Goal: Task Accomplishment & Management: Complete application form

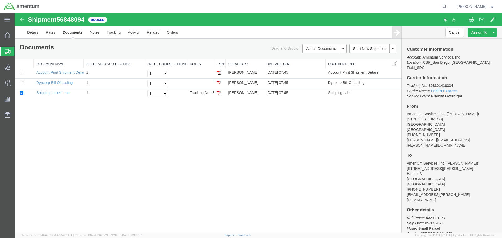
click at [93, 136] on div "Shipment 56848094 3 of 3 Booked Details Rates Documents Notes Tracking Activity…" at bounding box center [258, 123] width 487 height 220
click at [0, 0] on span "Create Shipment" at bounding box center [0, 0] width 0 height 0
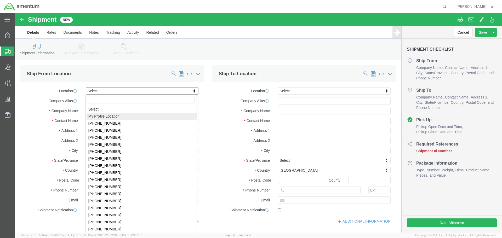
select select "MYPROFILE"
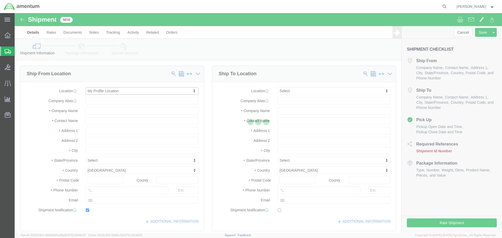
type input "[STREET_ADDRESS]"
type input "92154"
type input "[PHONE_NUMBER]"
type input "[PERSON_NAME][EMAIL_ADDRESS][PERSON_NAME][DOMAIN_NAME]"
checkbox input "true"
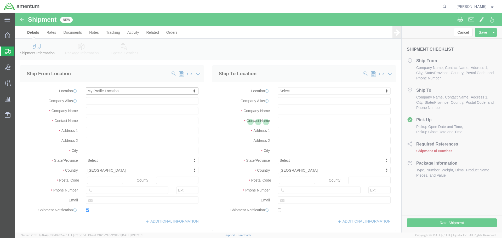
type input "Amentum Services, Inc."
type input "[PERSON_NAME]"
type input "[GEOGRAPHIC_DATA]"
select select "CA"
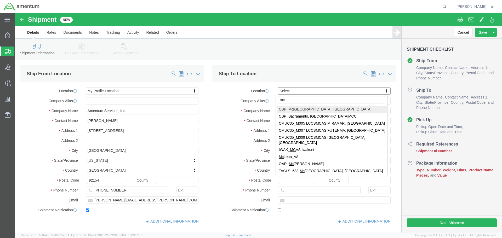
type input "mca"
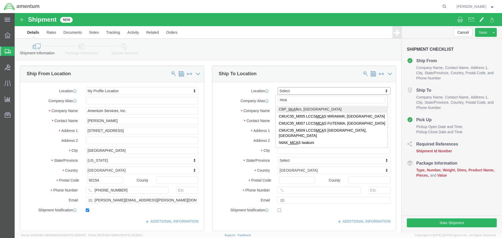
select select "49941"
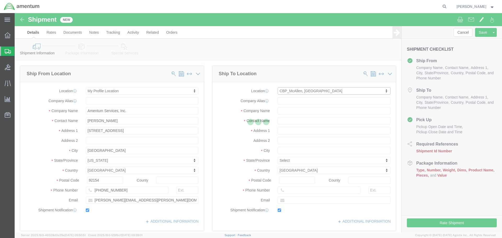
type input "[STREET_ADDRESS]"
type input "32C"
type input "78503"
type input "[PHONE_NUMBER]"
type input "[PERSON_NAME][EMAIL_ADDRESS][PERSON_NAME][DOMAIN_NAME]"
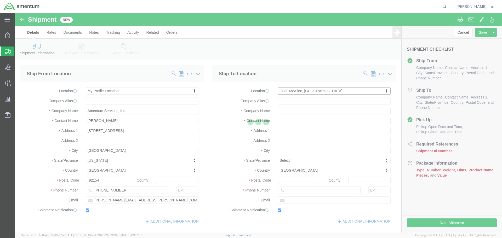
checkbox input "true"
type input "Amentum Services, Inc"
type input "[PERSON_NAME]"
type input "McAllen"
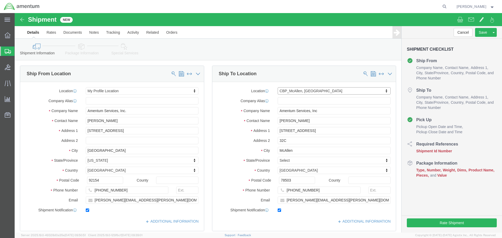
select select "[GEOGRAPHIC_DATA]"
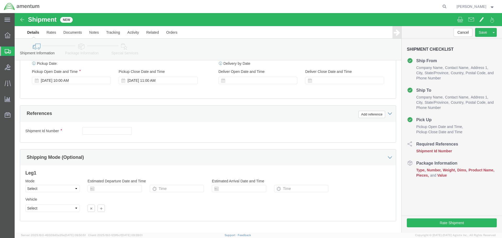
scroll to position [209, 0]
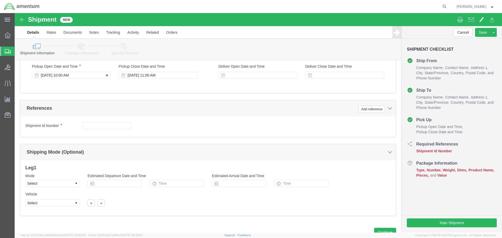
click div "[DATE] 10:00 AM"
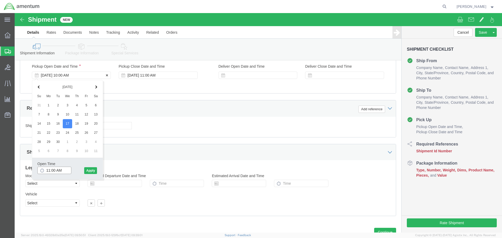
type input "12:00 PM"
click button "Apply"
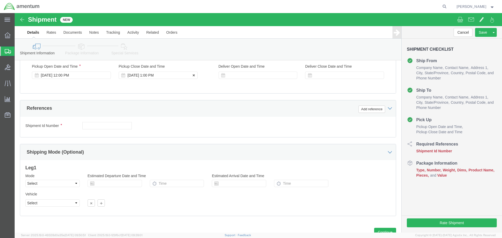
click div "Pickup Close Date Pickup Close Time Pickup Close Date and Time [DATE] 1:00 PM"
click div "[DATE] 1:00 PM"
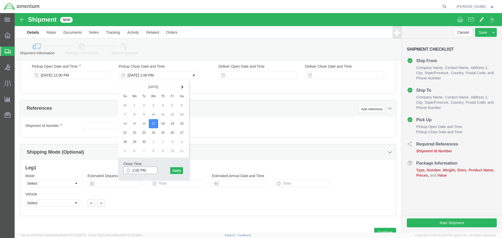
type input "3:00 PM"
click button "Apply"
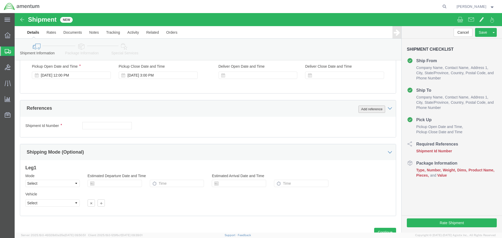
click button "Add reference"
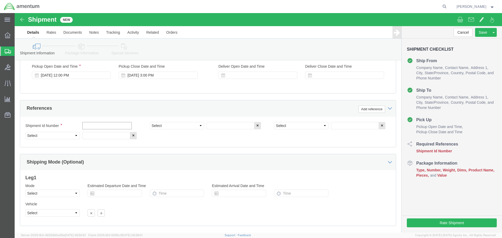
click input "text"
type input "20250917"
select select "PROJNUM"
type input "6118.03.03.2219.000.SDC.0000"
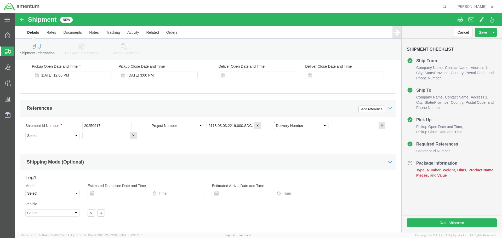
select select "DEPT"
type input "CBP"
select select "CUSTREF"
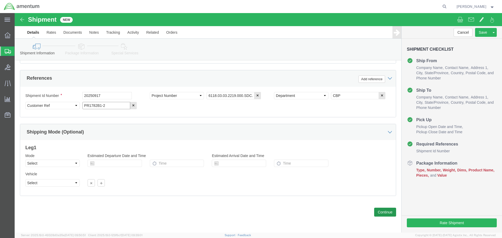
type input "PR1782B1-2"
click div "Previous Continue"
click button "Continue"
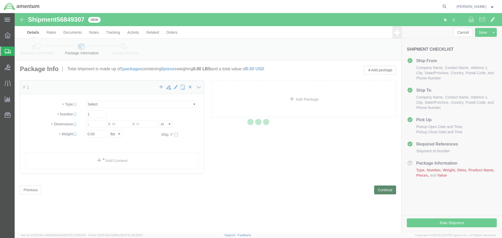
select select "CBOX"
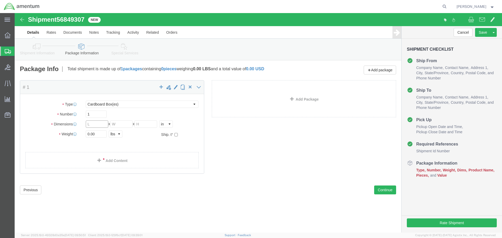
click input "text"
type input "9"
type input "2"
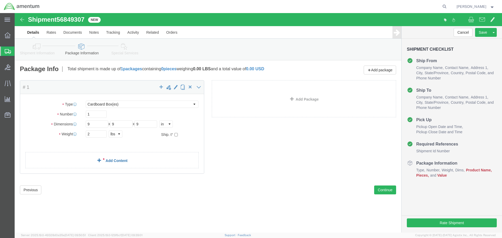
click link "Add Content"
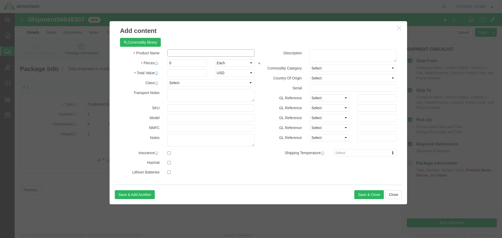
click input "text"
type input "SEALANING COMPOUND"
type input "1"
click div "Product Name SEALANING COMPOUND SEALANT Pieces 1 Select Bag Barrels 100Board Fe…"
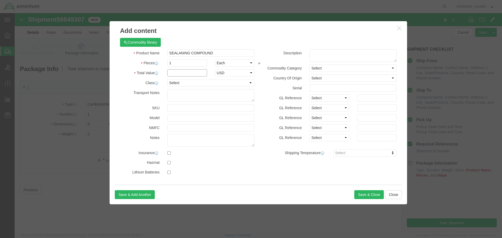
click input "text"
type input "81"
click button "Save & Close"
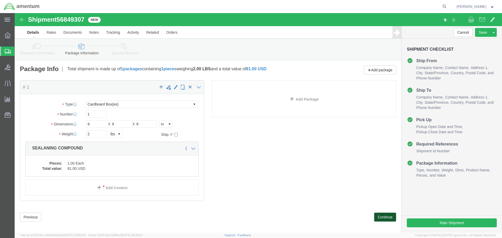
click button "Continue"
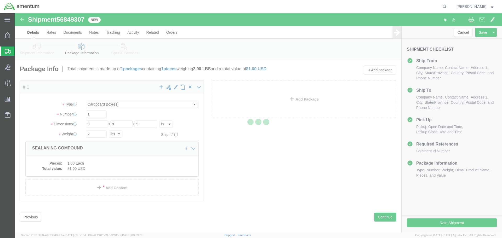
select select
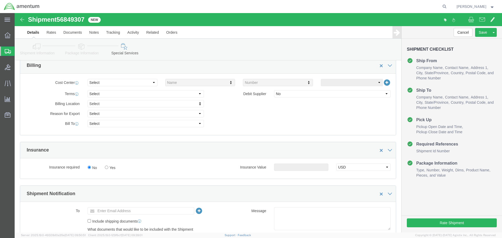
scroll to position [340, 0]
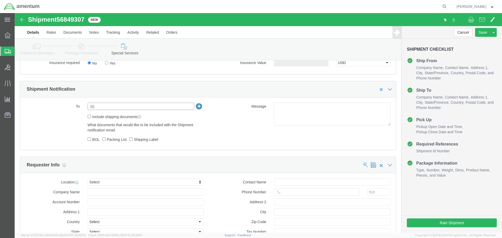
click input "text"
type input "[PERSON_NAME][EMAIL_ADDRESS][PERSON_NAME][DOMAIN_NAME]"
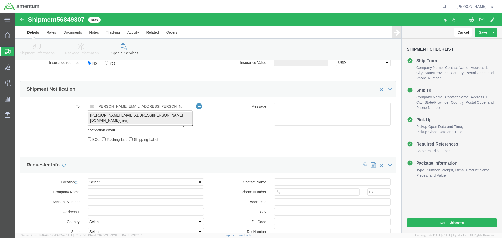
type input "[PERSON_NAME][EMAIL_ADDRESS][PERSON_NAME][DOMAIN_NAME]"
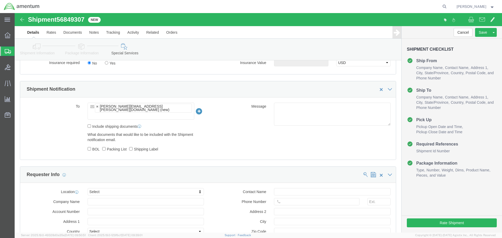
click ul "[PERSON_NAME][EMAIL_ADDRESS][PERSON_NAME][DOMAIN_NAME] (new)"
paste input "[PERSON_NAME][EMAIL_ADDRESS][PERSON_NAME][DOMAIN_NAME]"
type input "[PERSON_NAME][EMAIL_ADDRESS][PERSON_NAME][DOMAIN_NAME]"
type input "[PERSON_NAME][EMAIL_ADDRESS][PERSON_NAME][DOMAIN_NAME],[PERSON_NAME][DOMAIN_NAM…"
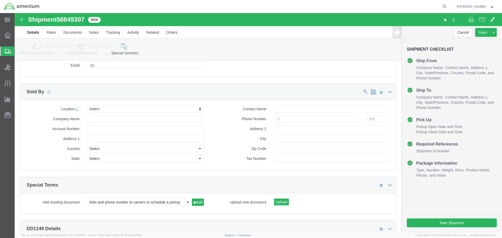
scroll to position [626, 0]
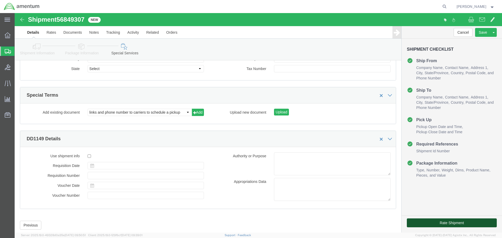
click button "Rate Shipment"
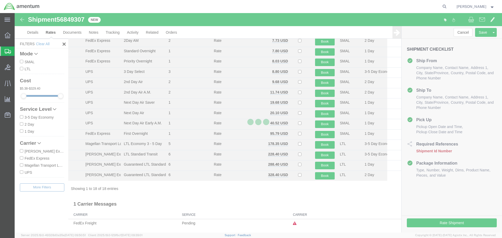
scroll to position [64, 0]
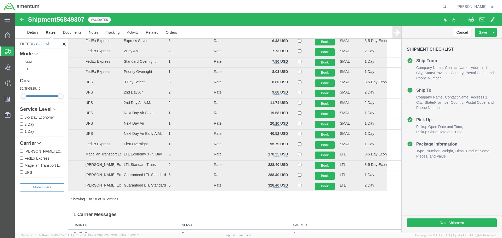
click at [34, 156] on label "FedEx Express" at bounding box center [42, 158] width 44 height 6
click at [23, 156] on input "FedEx Express" at bounding box center [21, 157] width 3 height 3
checkbox input "true"
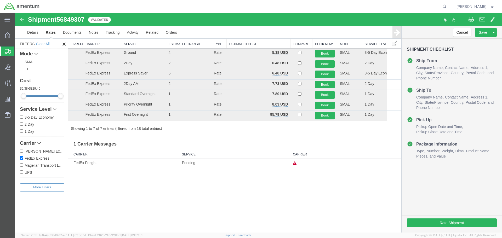
scroll to position [0, 0]
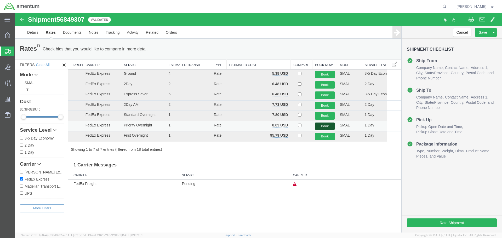
click at [315, 126] on button "Book" at bounding box center [325, 127] width 20 height 8
